Goal: Use online tool/utility: Utilize a website feature to perform a specific function

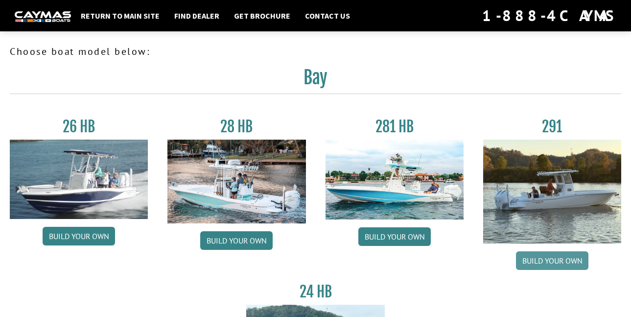
click at [551, 257] on link "Build your own" at bounding box center [552, 260] width 72 height 19
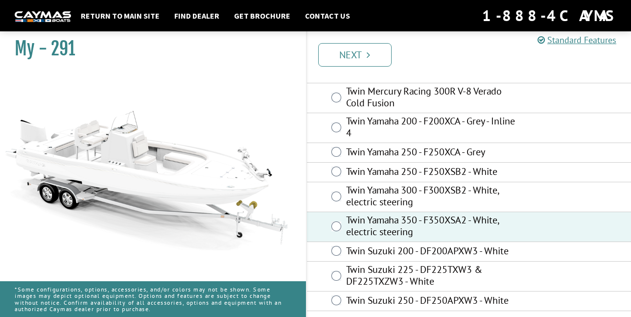
scroll to position [114, 0]
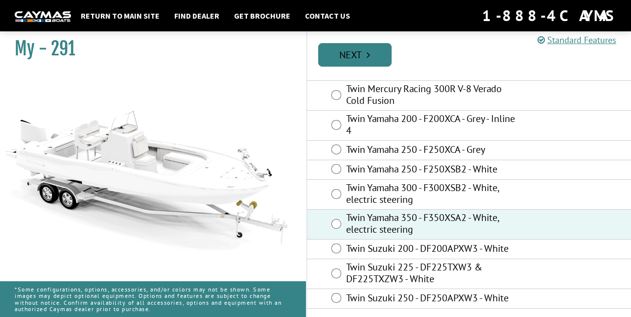
click at [341, 54] on link "Next" at bounding box center [354, 54] width 73 height 23
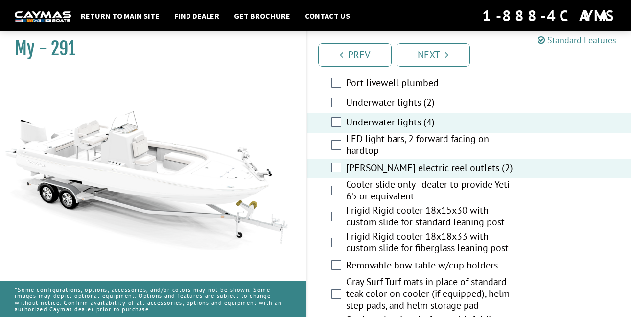
scroll to position [1763, 0]
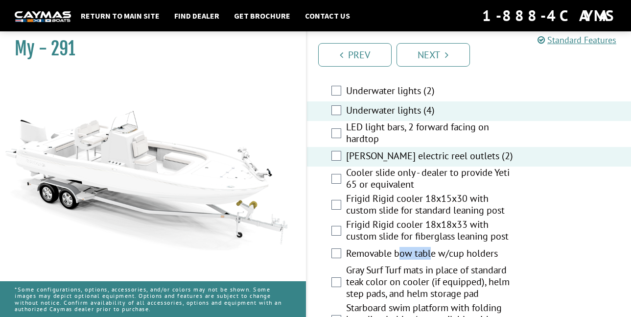
drag, startPoint x: 423, startPoint y: 220, endPoint x: 490, endPoint y: 221, distance: 67.1
click at [470, 247] on label "Removable bow table w/cup holders" at bounding box center [431, 254] width 171 height 14
click at [566, 218] on div "Frigid Rigid cooler 18x18x33 with custom slide for fiberglass leaning post" at bounding box center [469, 231] width 324 height 26
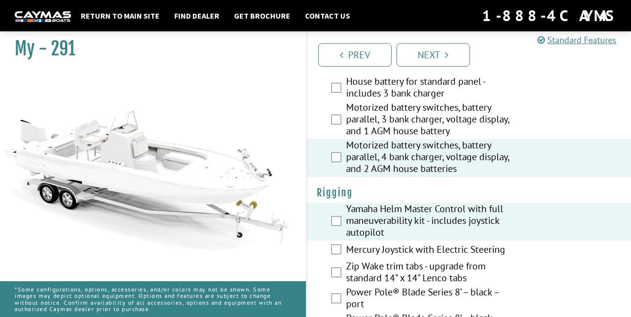
scroll to position [0, 0]
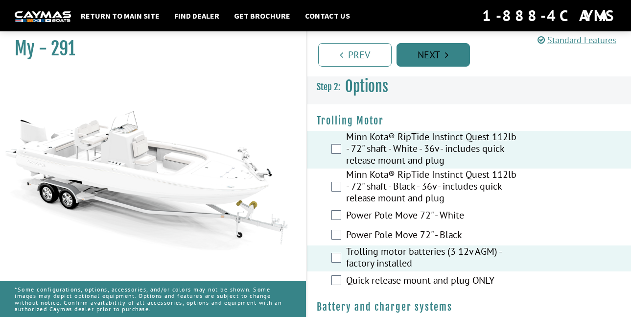
click at [426, 57] on link "Next" at bounding box center [432, 54] width 73 height 23
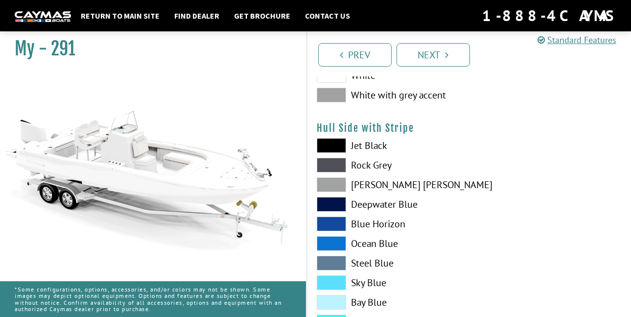
scroll to position [127, 0]
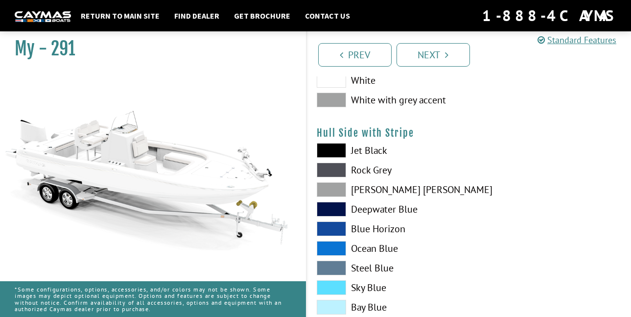
click at [337, 228] on span at bounding box center [331, 228] width 29 height 15
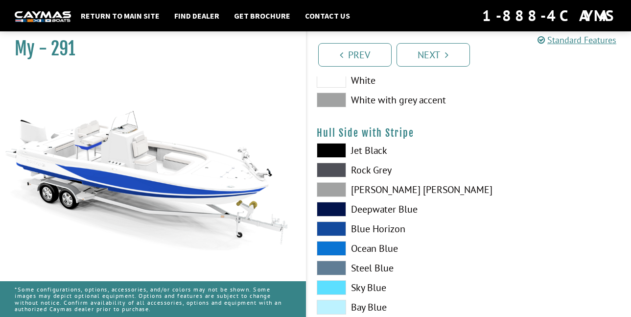
click at [339, 249] on span at bounding box center [331, 248] width 29 height 15
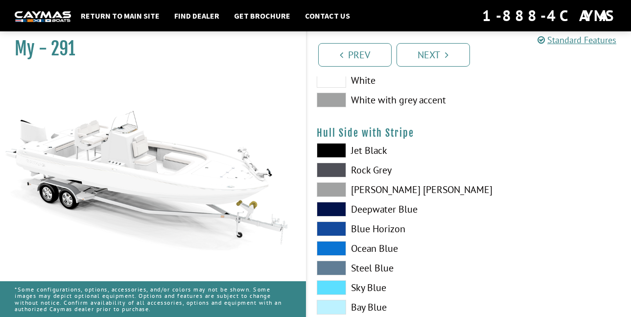
click at [333, 189] on span at bounding box center [331, 189] width 29 height 15
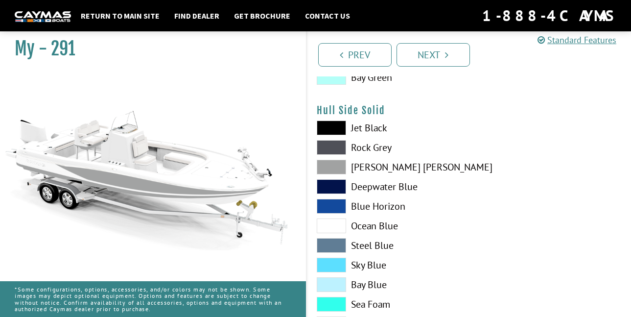
scroll to position [398, 0]
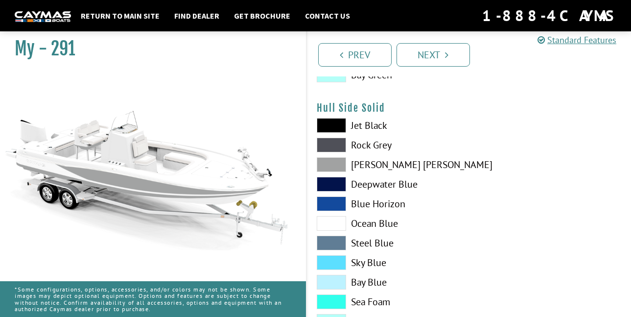
click at [334, 201] on span at bounding box center [331, 203] width 29 height 15
click at [333, 184] on span at bounding box center [331, 184] width 29 height 15
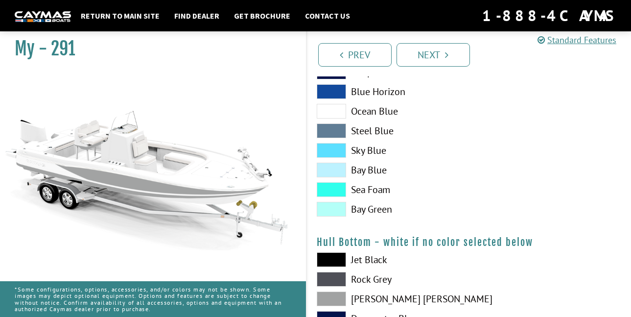
scroll to position [515, 0]
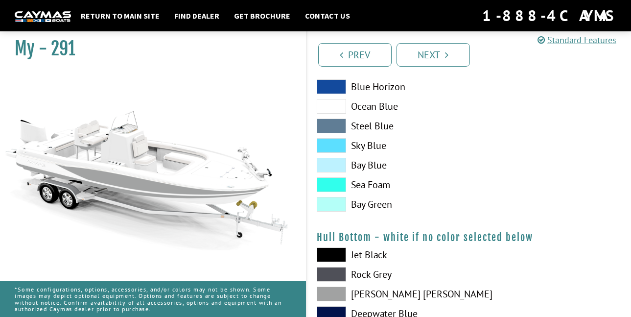
click at [335, 204] on span at bounding box center [331, 204] width 29 height 15
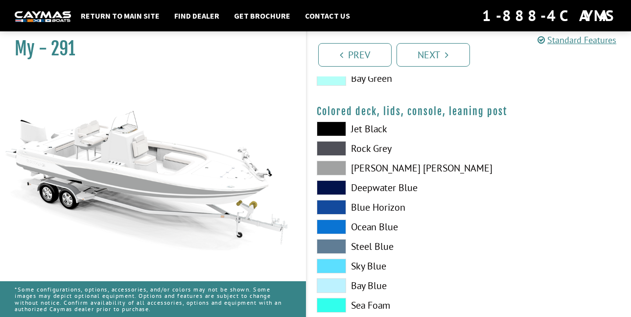
scroll to position [1138, 0]
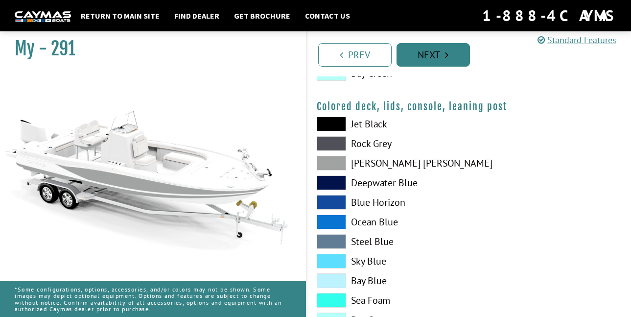
click at [436, 54] on link "Next" at bounding box center [432, 54] width 73 height 23
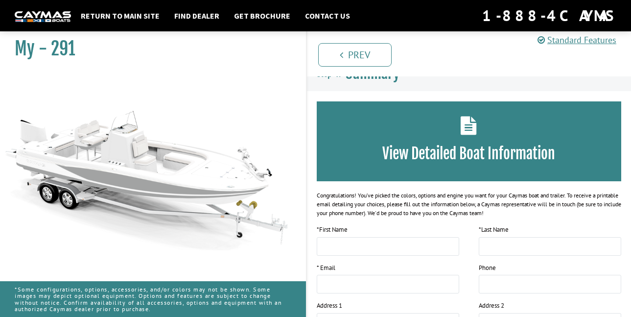
scroll to position [0, 0]
